Goal: Navigation & Orientation: Go to known website

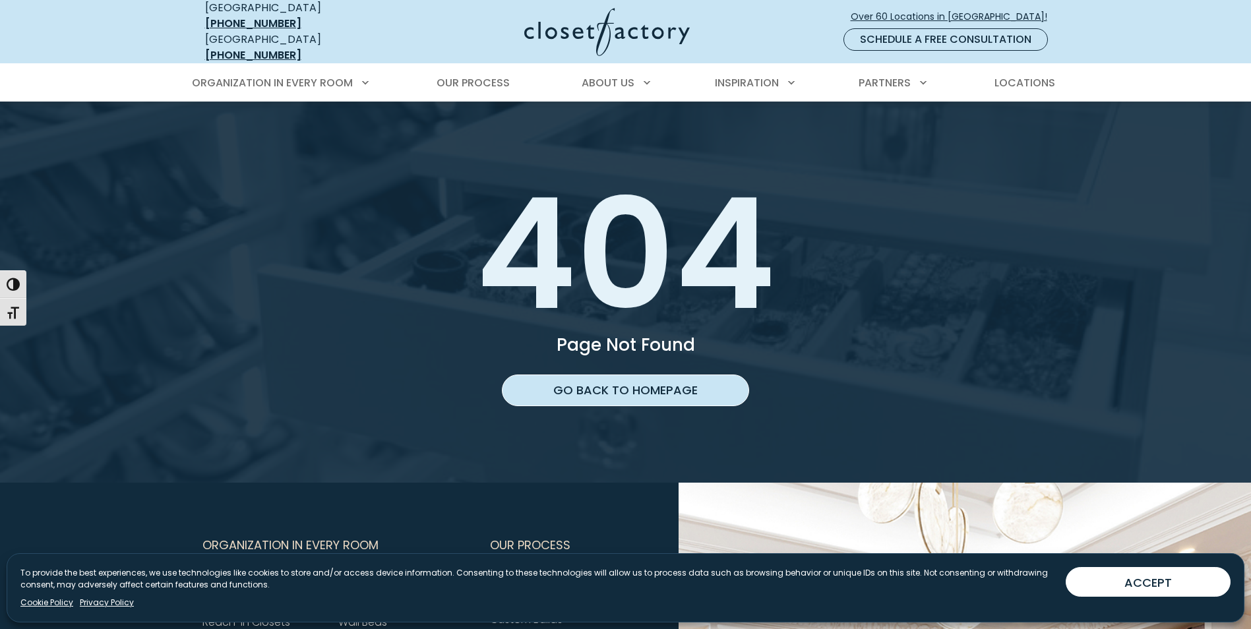
click at [583, 382] on link "Go back to homepage" at bounding box center [625, 390] width 247 height 32
